Goal: Task Accomplishment & Management: Complete application form

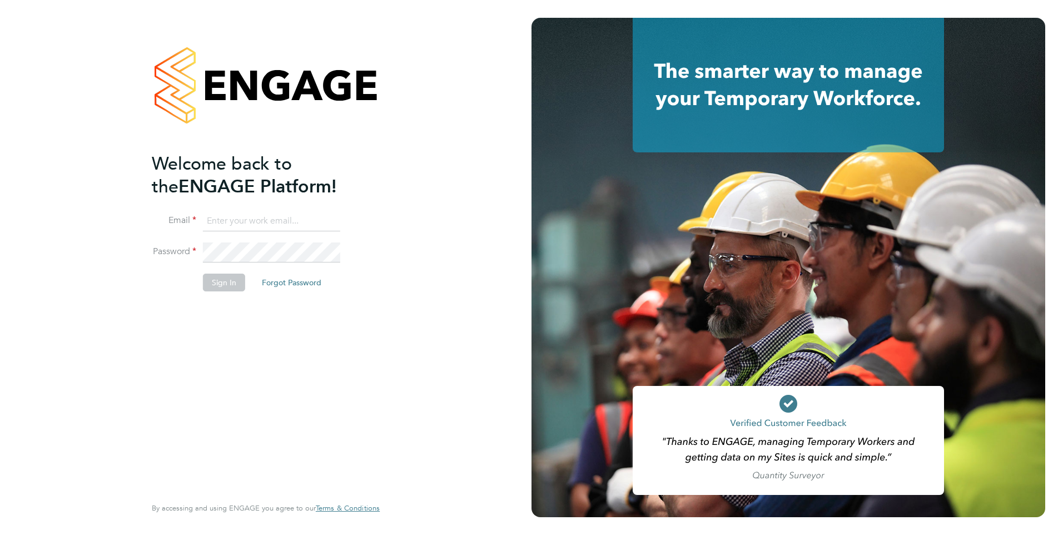
type input "Chloe@orbitalservices.co.uk"
click at [211, 284] on button "Sign In" at bounding box center [224, 283] width 42 height 18
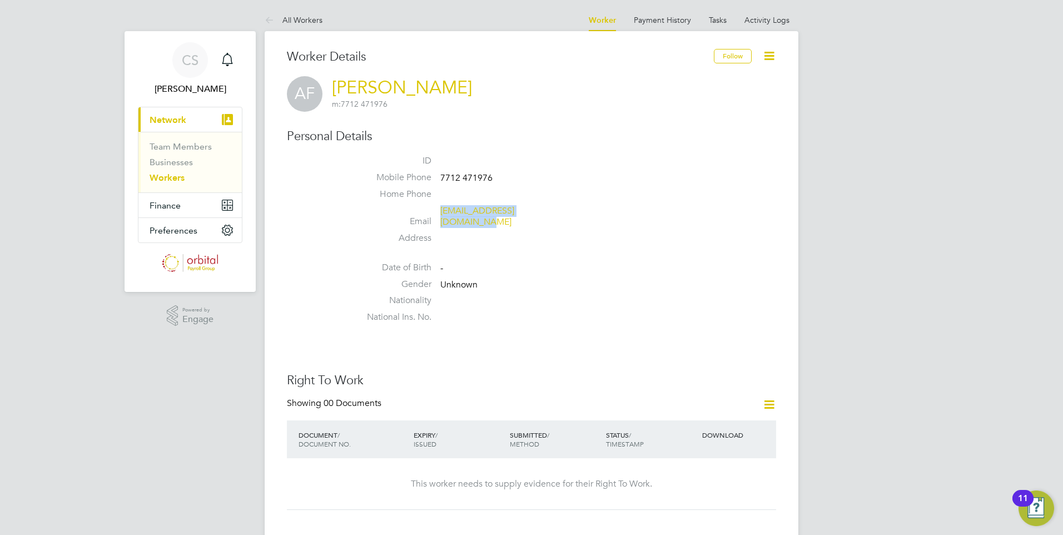
drag, startPoint x: 553, startPoint y: 210, endPoint x: 441, endPoint y: 210, distance: 112.3
click at [441, 210] on li "Email [EMAIL_ADDRESS][DOMAIN_NAME]" at bounding box center [565, 218] width 423 height 27
copy link "[EMAIL_ADDRESS][DOMAIN_NAME]"
drag, startPoint x: 455, startPoint y: 177, endPoint x: 440, endPoint y: 177, distance: 15.0
click at [440, 177] on li "Mobile Phone [PHONE_NUMBER]" at bounding box center [565, 180] width 423 height 17
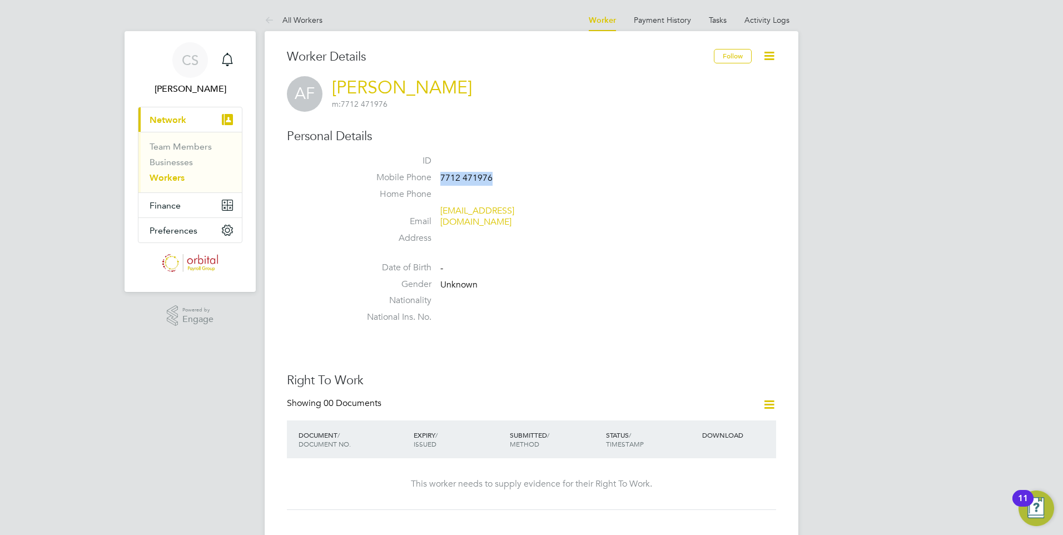
copy span "7712 471976"
drag, startPoint x: 439, startPoint y: 90, endPoint x: 335, endPoint y: 81, distance: 104.4
click at [335, 81] on div "AF [PERSON_NAME] m: 7712 471976" at bounding box center [531, 94] width 489 height 36
copy h2 "[PERSON_NAME] m: 7712 471976"
copy link "[EMAIL_ADDRESS][DOMAIN_NAME]"
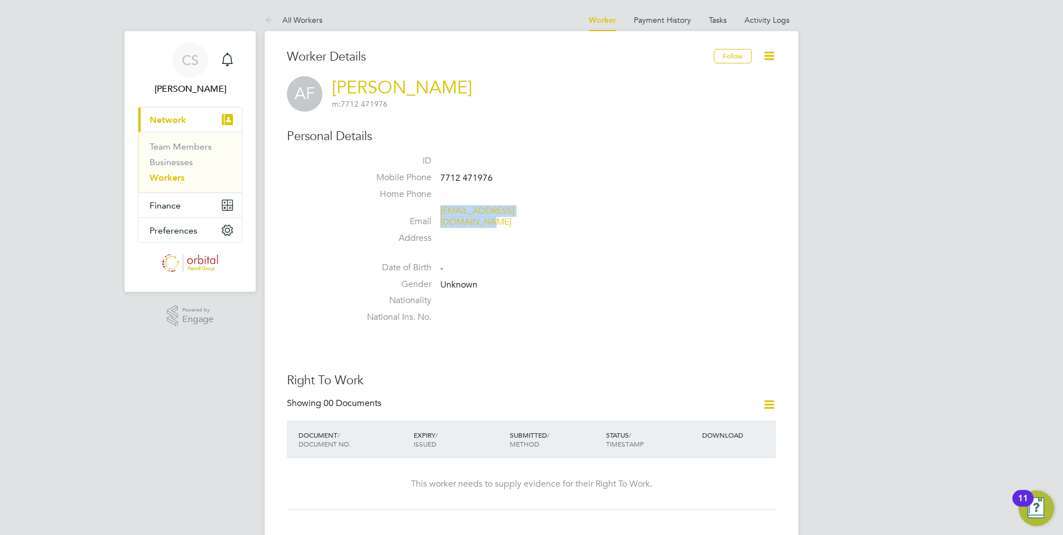
drag, startPoint x: 557, startPoint y: 210, endPoint x: 440, endPoint y: 214, distance: 116.3
click at [440, 214] on li "Email [EMAIL_ADDRESS][DOMAIN_NAME]" at bounding box center [565, 218] width 423 height 27
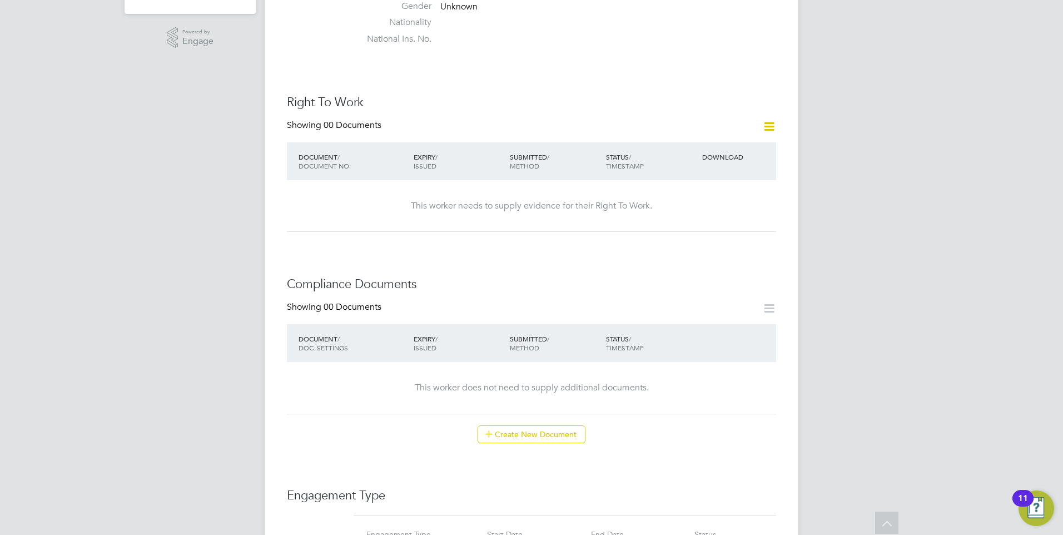
scroll to position [556, 0]
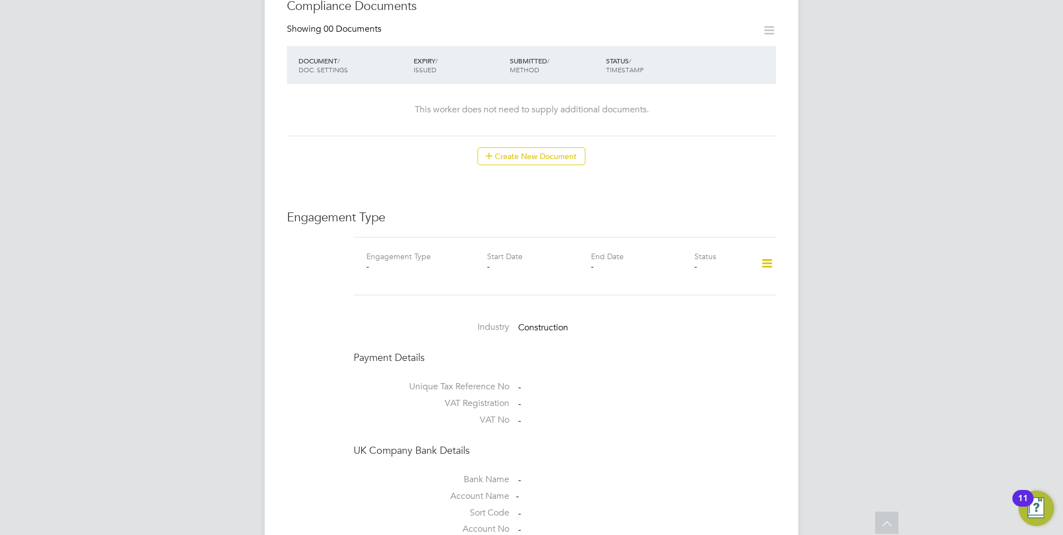
click at [766, 257] on icon at bounding box center [766, 264] width 19 height 26
click at [704, 296] on li "Add Engagement Type" at bounding box center [710, 301] width 126 height 16
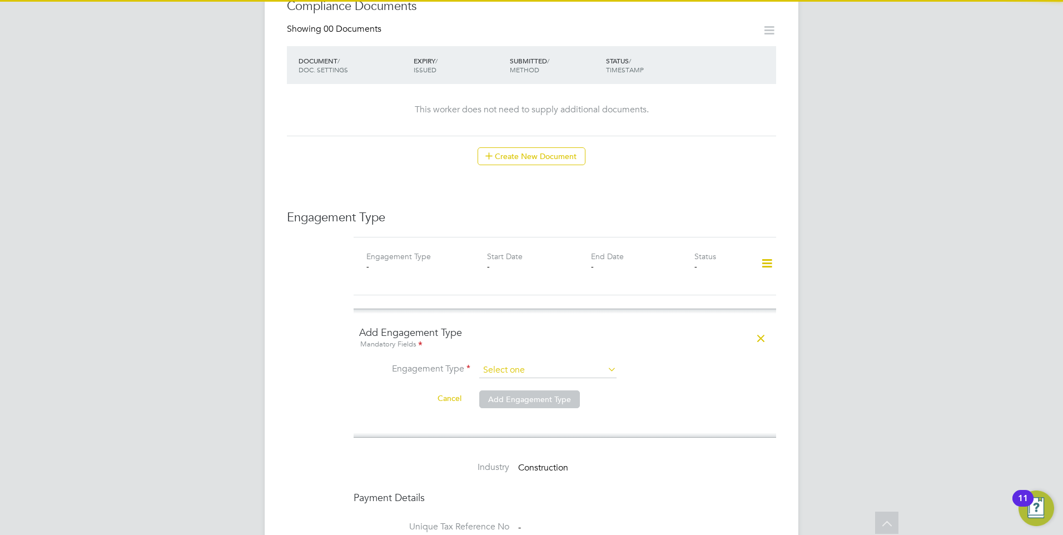
click at [522, 363] on input at bounding box center [547, 371] width 137 height 16
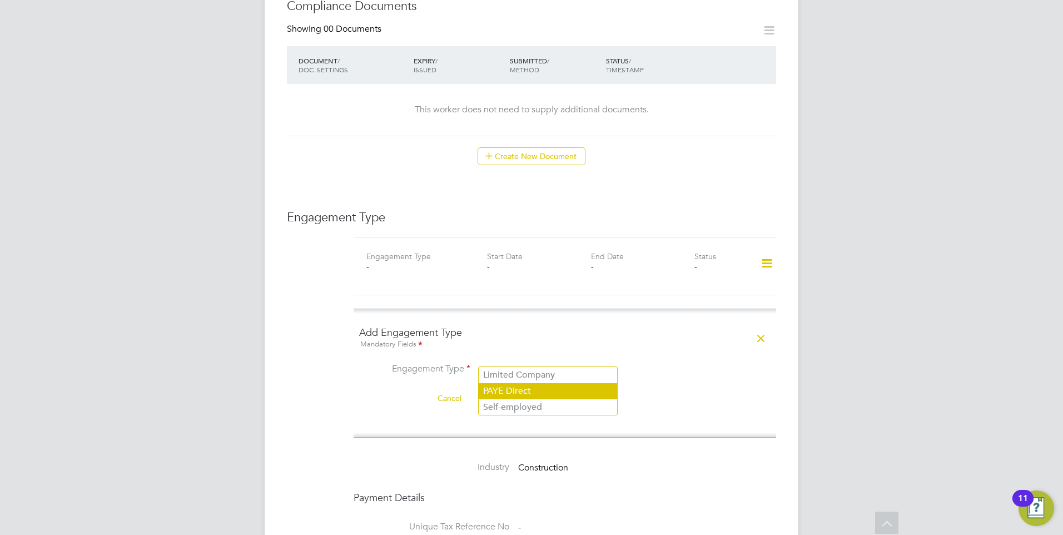
click at [548, 390] on li "PAYE Direct" at bounding box center [548, 391] width 138 height 16
type input "PAYE Direct"
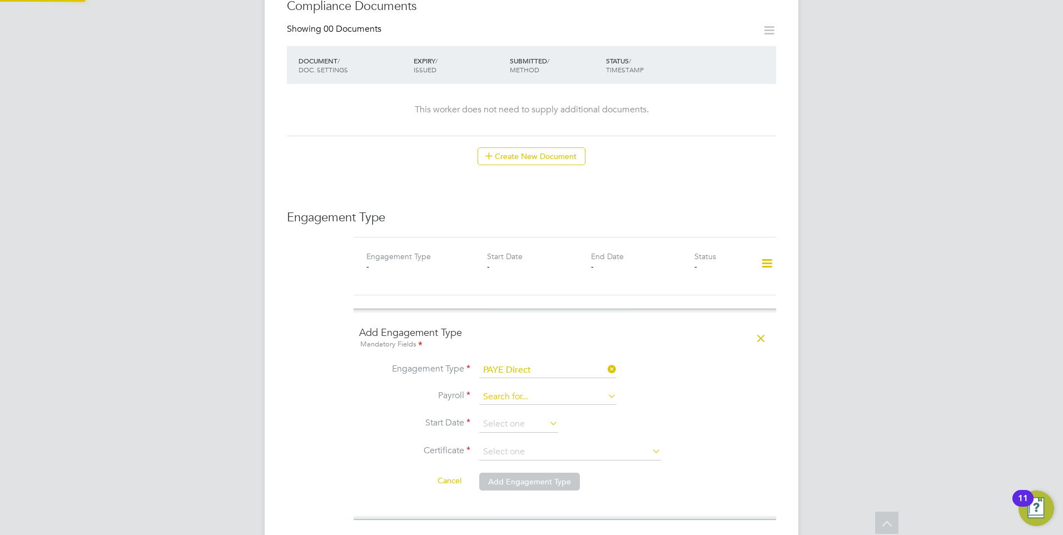
click at [509, 389] on input at bounding box center [547, 397] width 137 height 16
click at [544, 399] on li "PAYE Umbrella" at bounding box center [548, 402] width 138 height 16
type input "PAYE Umbrella"
click at [538, 416] on input at bounding box center [518, 424] width 79 height 17
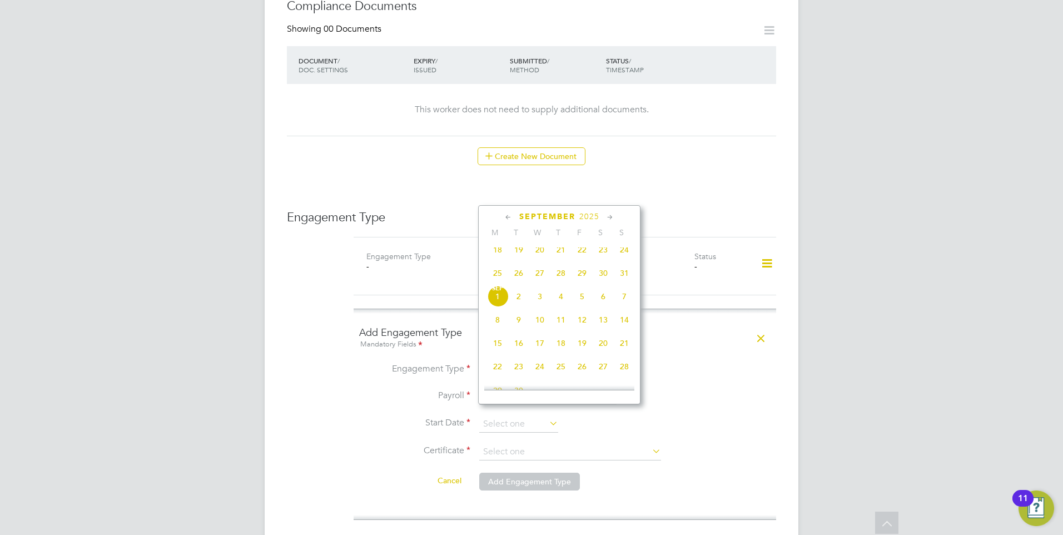
click at [497, 304] on span "[DATE]" at bounding box center [497, 296] width 21 height 21
type input "[DATE]"
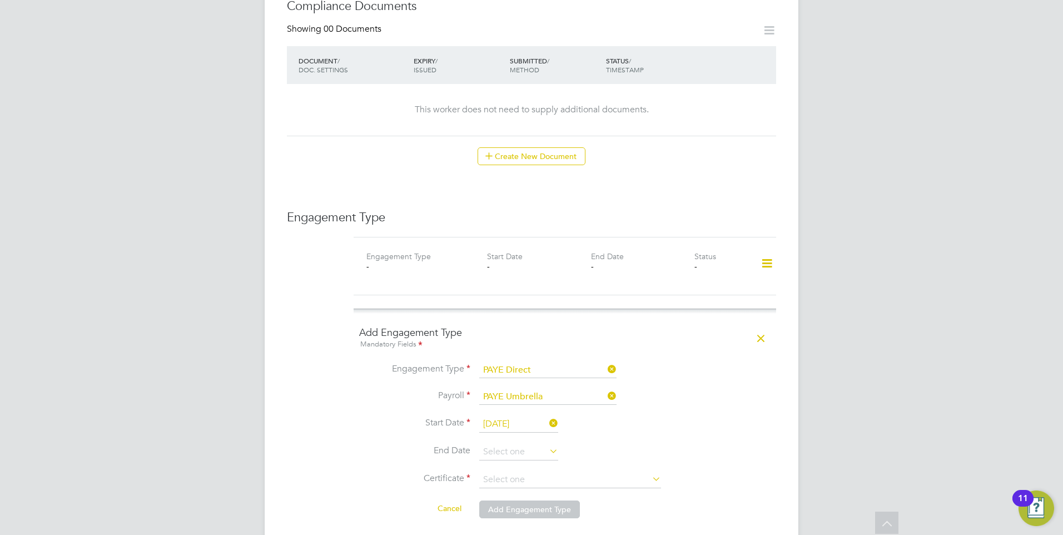
scroll to position [723, 0]
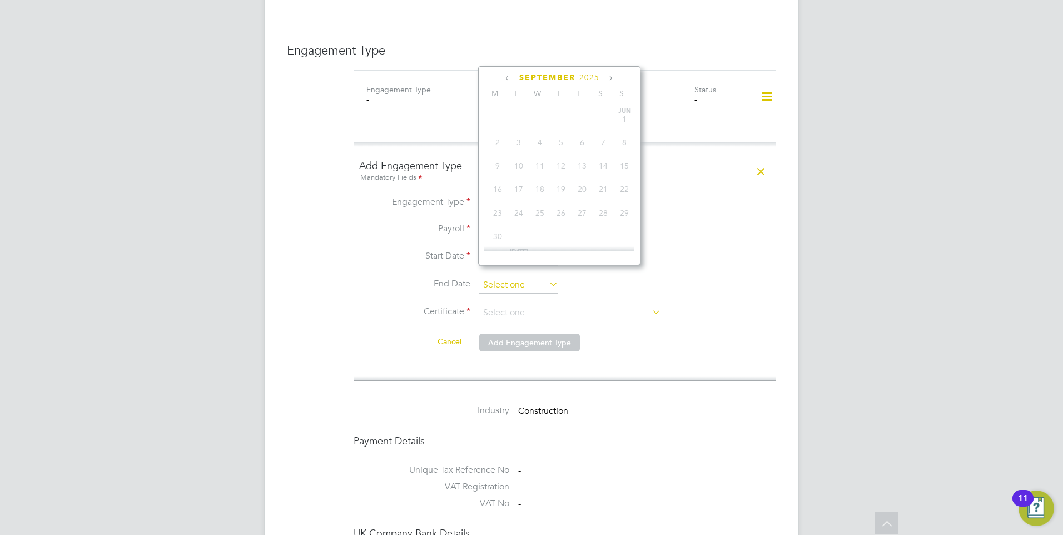
click at [524, 279] on input at bounding box center [518, 285] width 79 height 17
click at [692, 279] on li "End Date" at bounding box center [565, 291] width 412 height 28
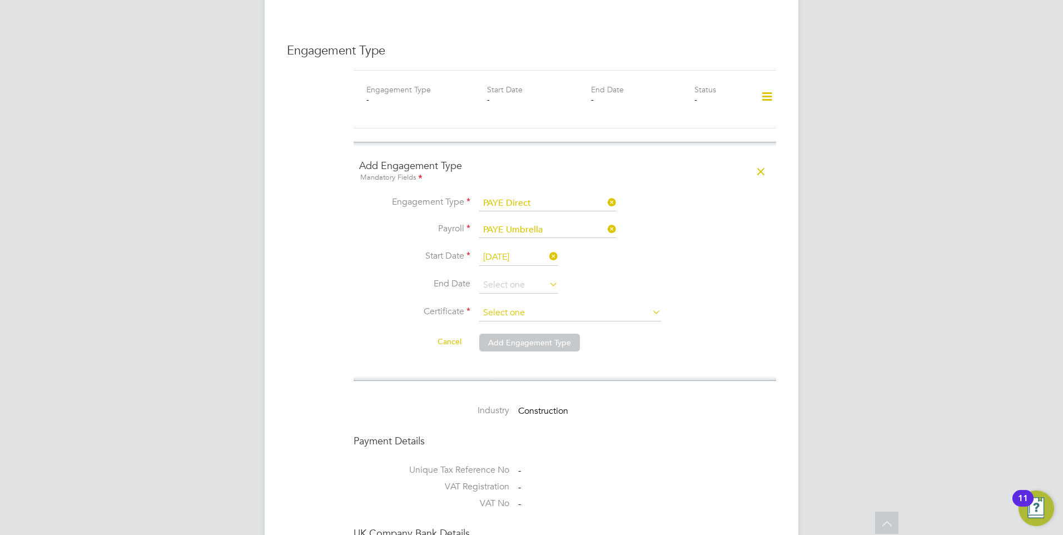
click at [540, 305] on input at bounding box center [570, 313] width 182 height 17
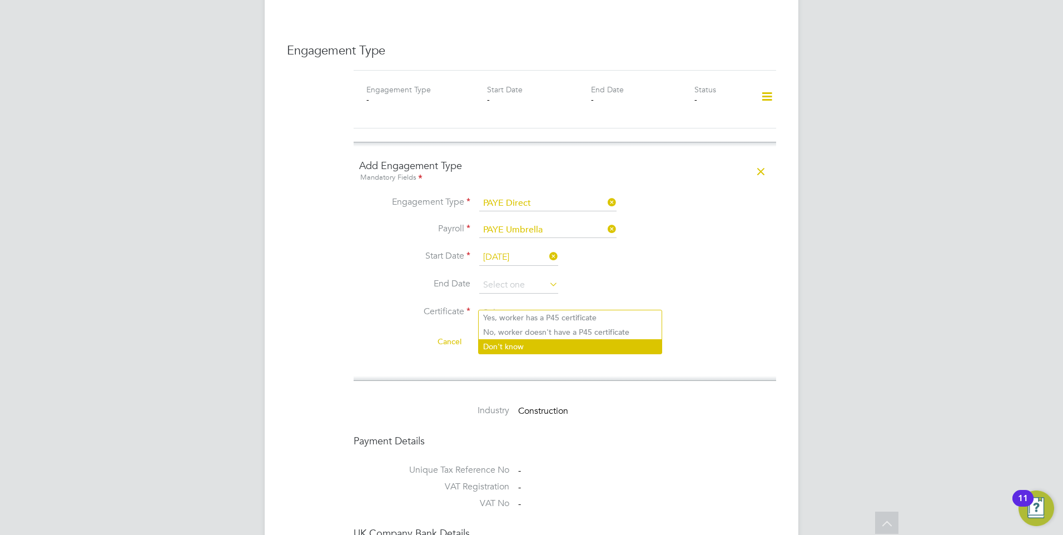
click at [544, 349] on li "Don't know" at bounding box center [570, 346] width 183 height 14
type input "Don't know"
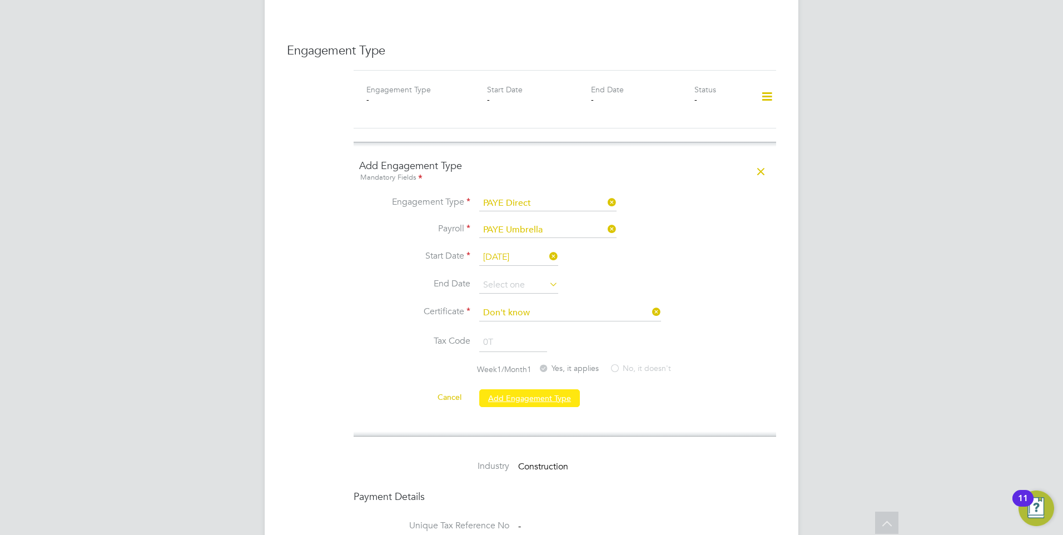
click at [546, 389] on button "Add Engagement Type" at bounding box center [529, 398] width 101 height 18
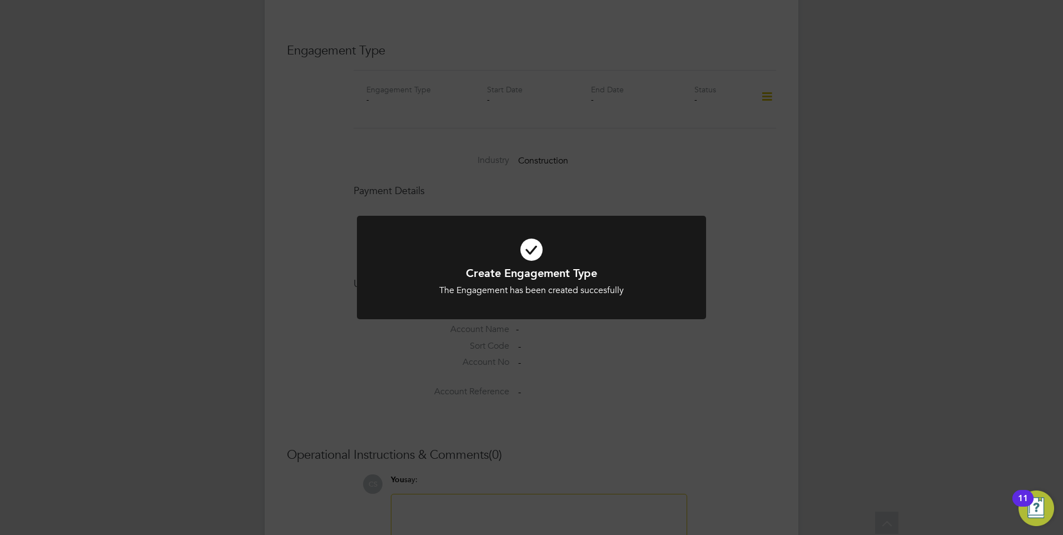
scroll to position [723, 0]
